Goal: Task Accomplishment & Management: Manage account settings

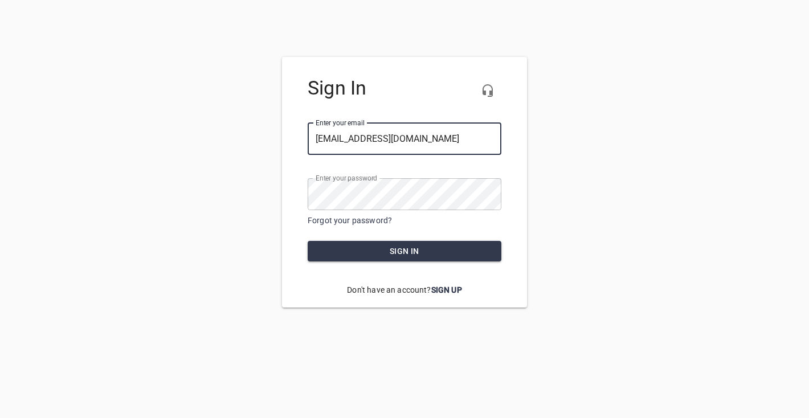
click at [501, 139] on div at bounding box center [501, 139] width 0 height 0
type input "[EMAIL_ADDRESS][DOMAIN_NAME]"
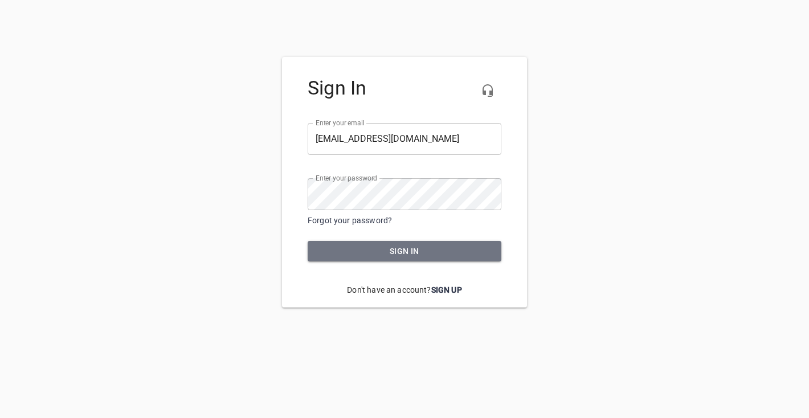
click at [408, 248] on span "Sign in" at bounding box center [404, 251] width 175 height 14
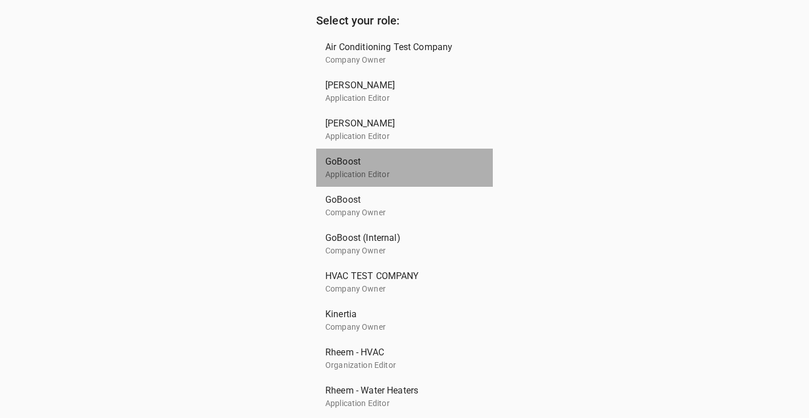
click at [382, 176] on p "Application Editor" at bounding box center [399, 175] width 149 height 12
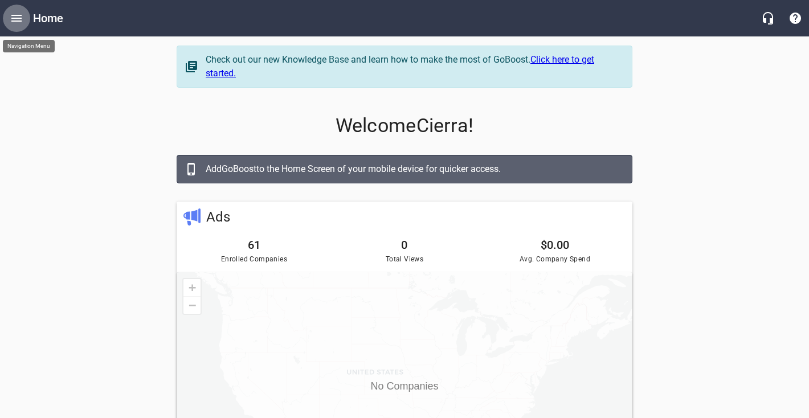
click at [18, 23] on icon "Open drawer" at bounding box center [17, 18] width 14 height 14
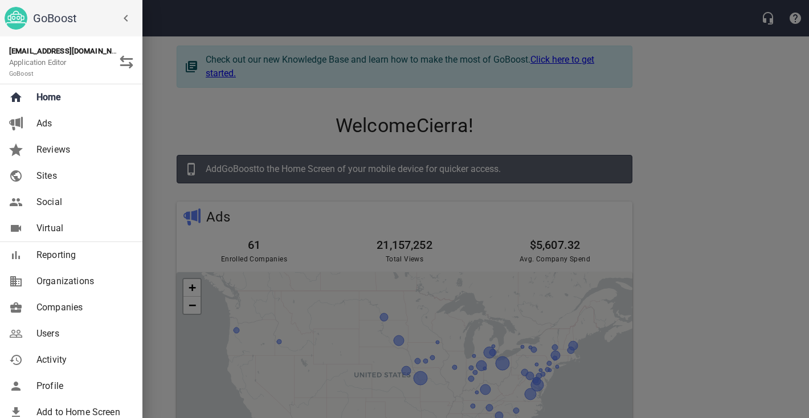
click at [59, 331] on span "Users" at bounding box center [82, 334] width 92 height 14
